Goal: Download file/media

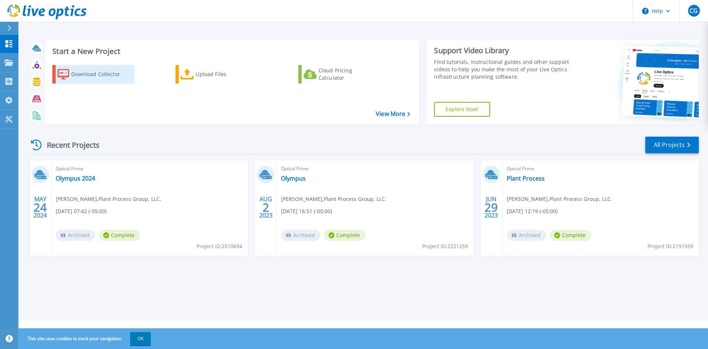
click at [101, 73] on div "Download Collector" at bounding box center [100, 74] width 59 height 15
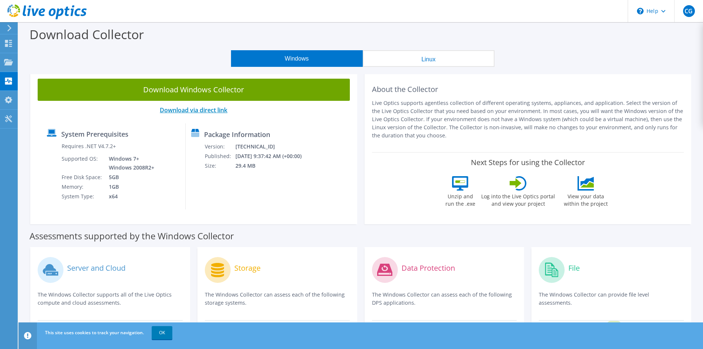
click at [210, 110] on link "Download via direct link" at bounding box center [194, 110] width 68 height 8
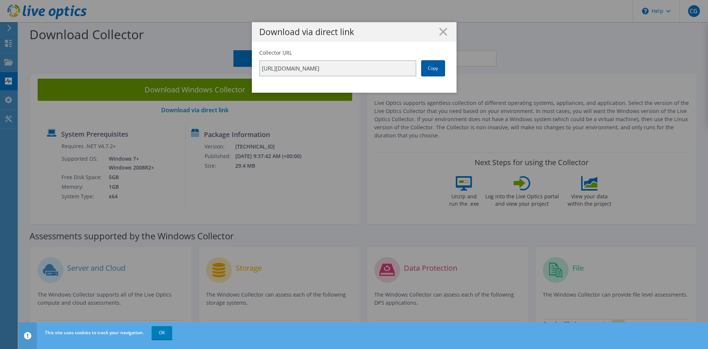
click at [429, 71] on link "Copy" at bounding box center [433, 68] width 24 height 16
click at [449, 28] on div "Download via direct link" at bounding box center [354, 32] width 205 height 20
click at [432, 71] on link "Copy" at bounding box center [433, 68] width 24 height 16
